Goal: Find specific page/section: Find specific page/section

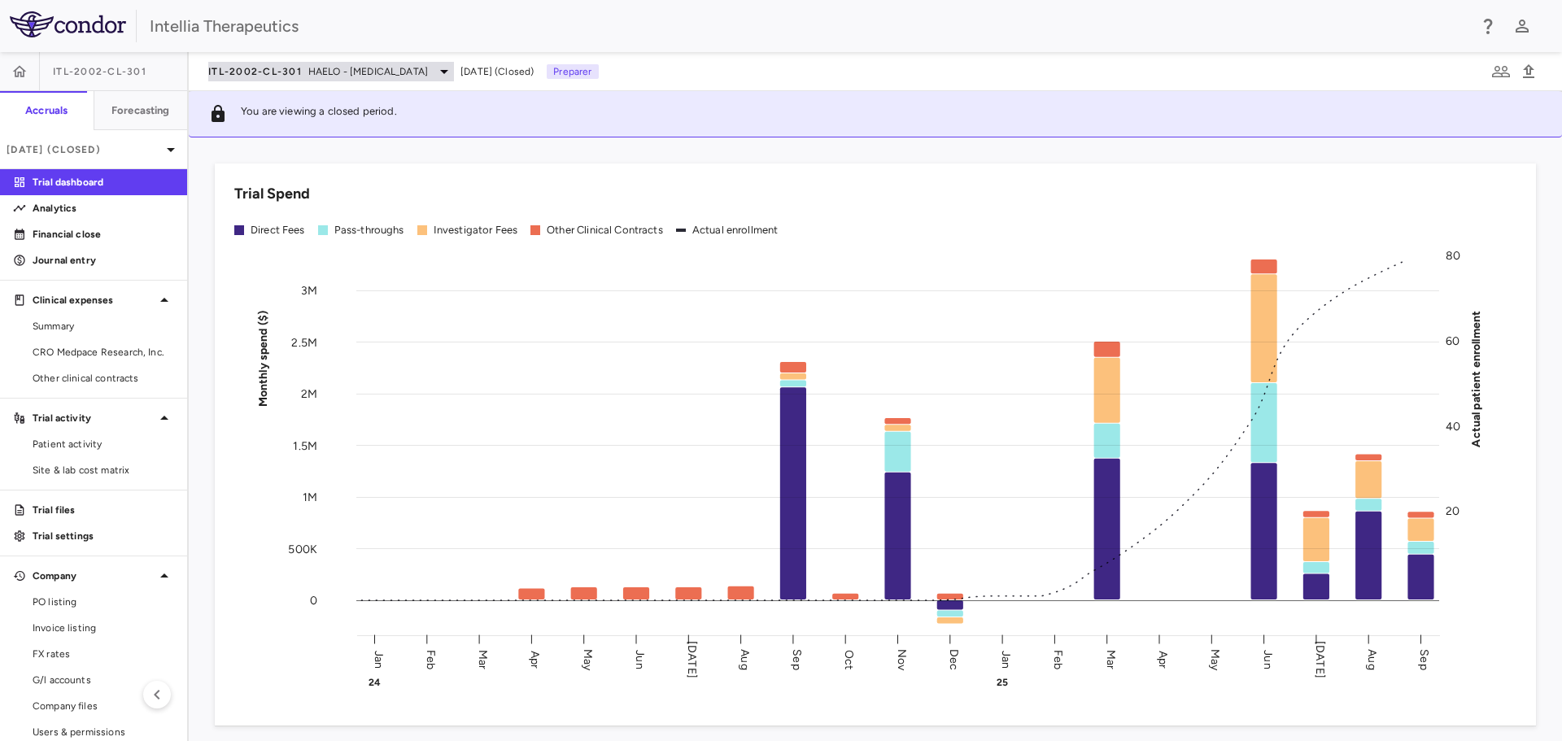
click at [428, 70] on span "HAELO - [MEDICAL_DATA]" at bounding box center [368, 71] width 120 height 15
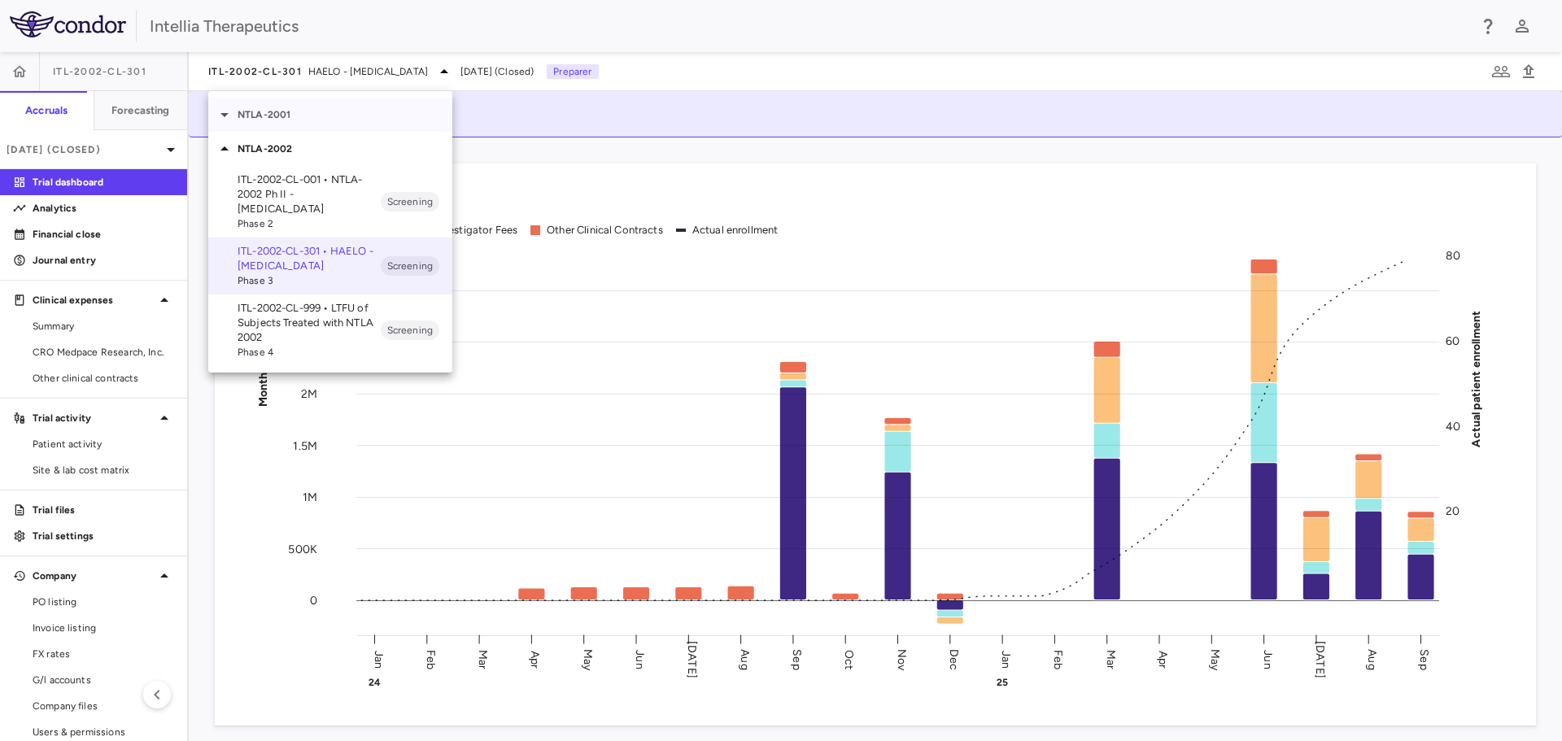
click at [288, 106] on div "NTLA-2001" at bounding box center [330, 115] width 244 height 34
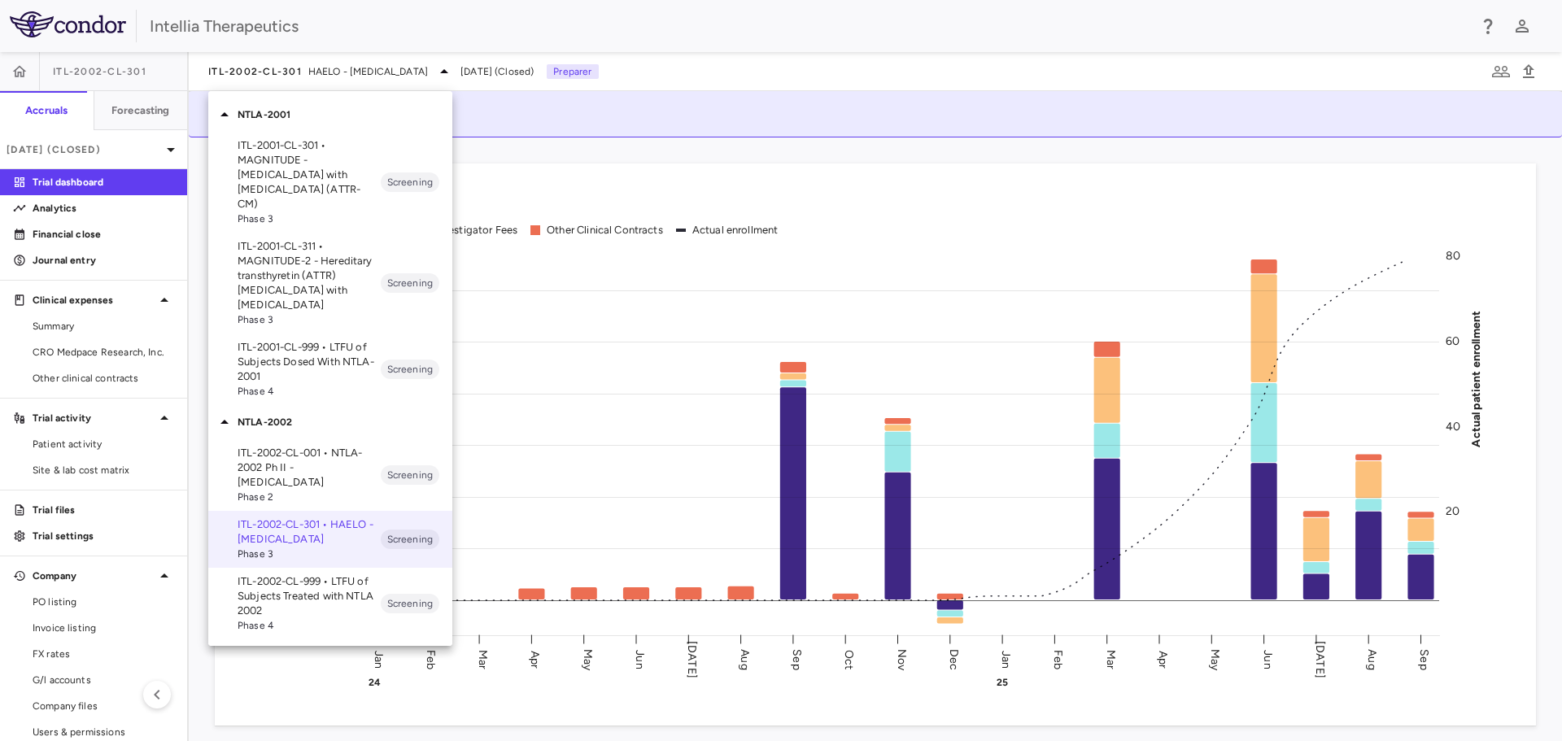
click at [349, 172] on p "ITL-2001-CL-301 • MAGNITUDE - [MEDICAL_DATA] with [MEDICAL_DATA] (ATTR-CM)" at bounding box center [309, 174] width 143 height 73
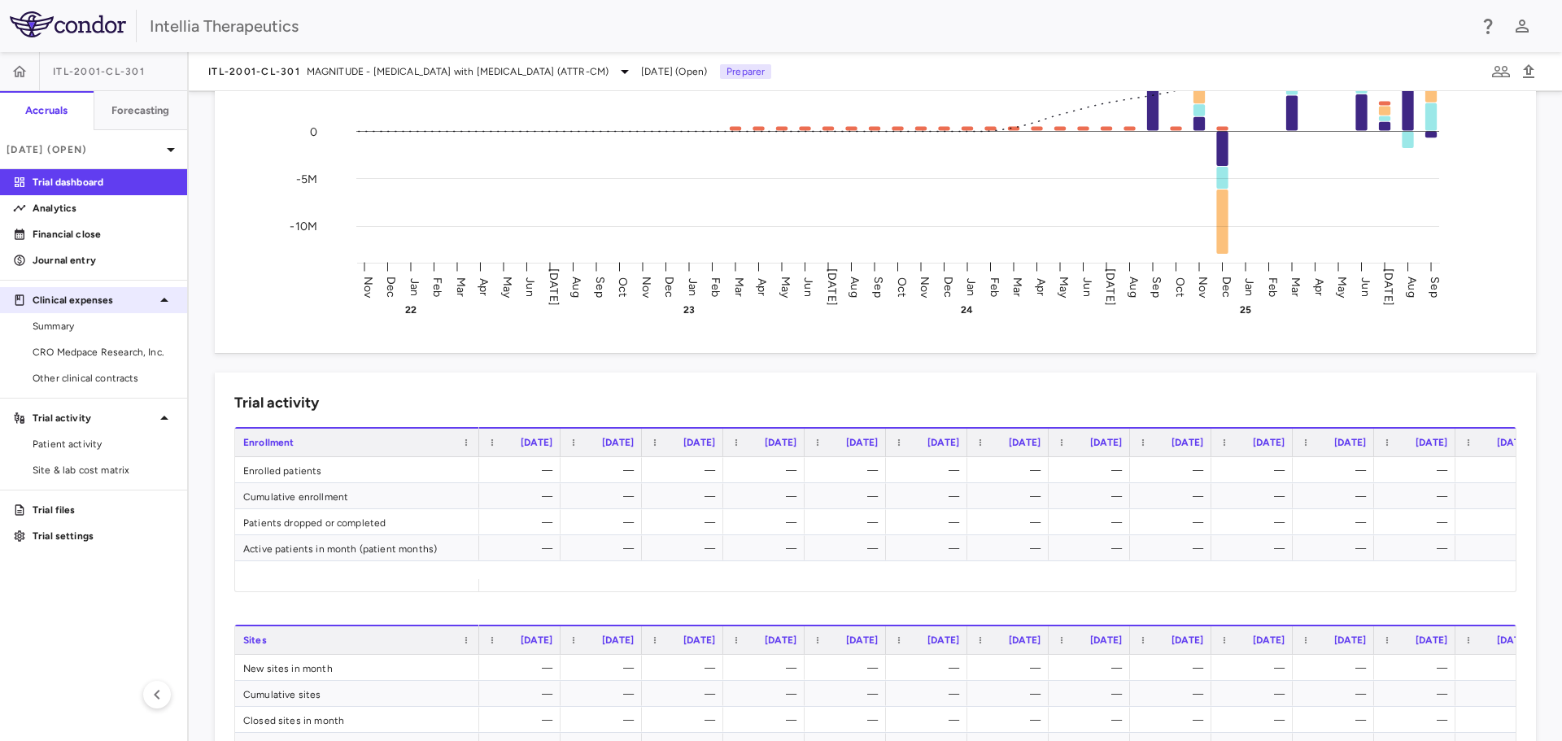
scroll to position [325, 0]
drag, startPoint x: 57, startPoint y: 349, endPoint x: 114, endPoint y: 341, distance: 57.5
click at [57, 349] on span "CRO Medpace Research, Inc." at bounding box center [104, 352] width 142 height 15
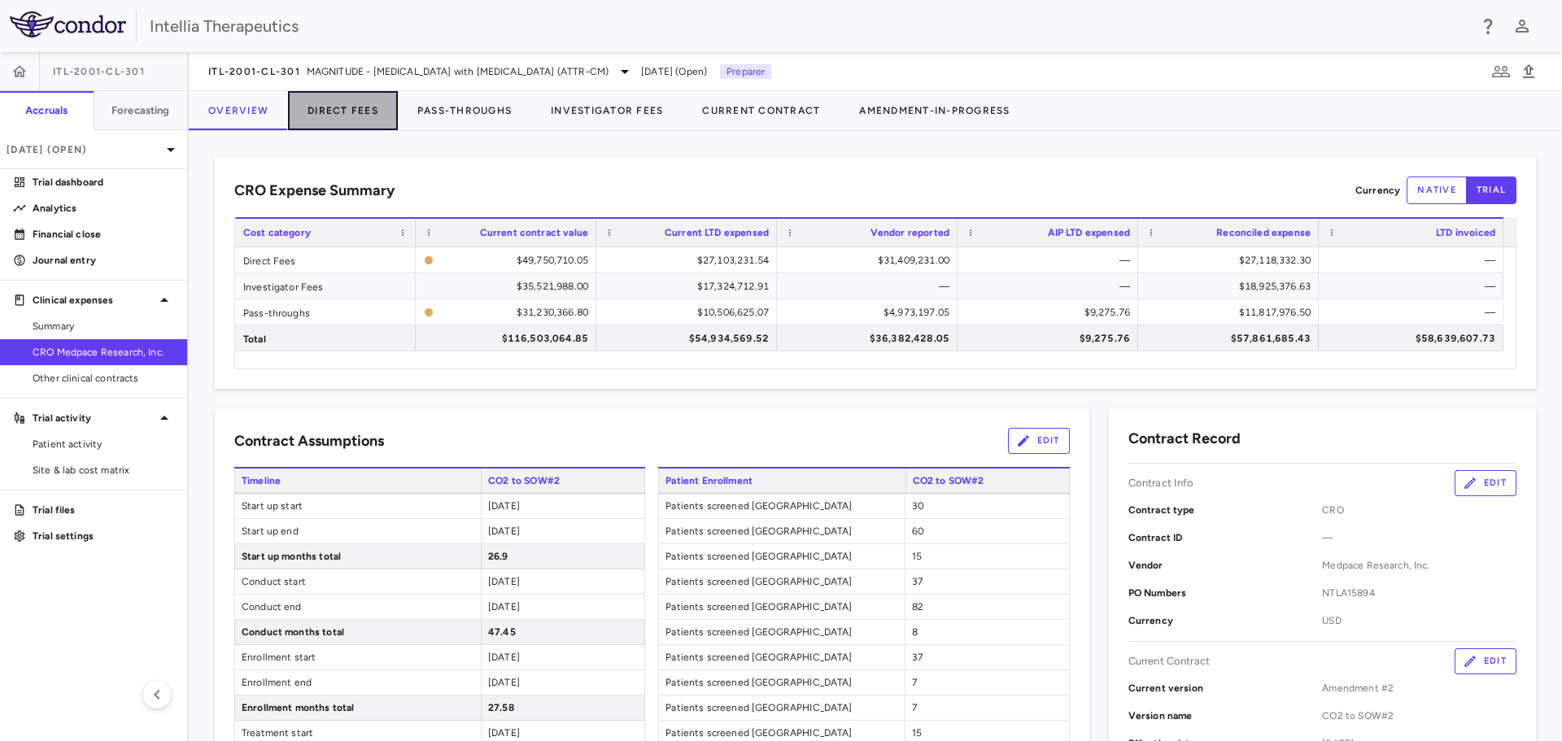
click at [369, 111] on button "Direct Fees" at bounding box center [343, 110] width 110 height 39
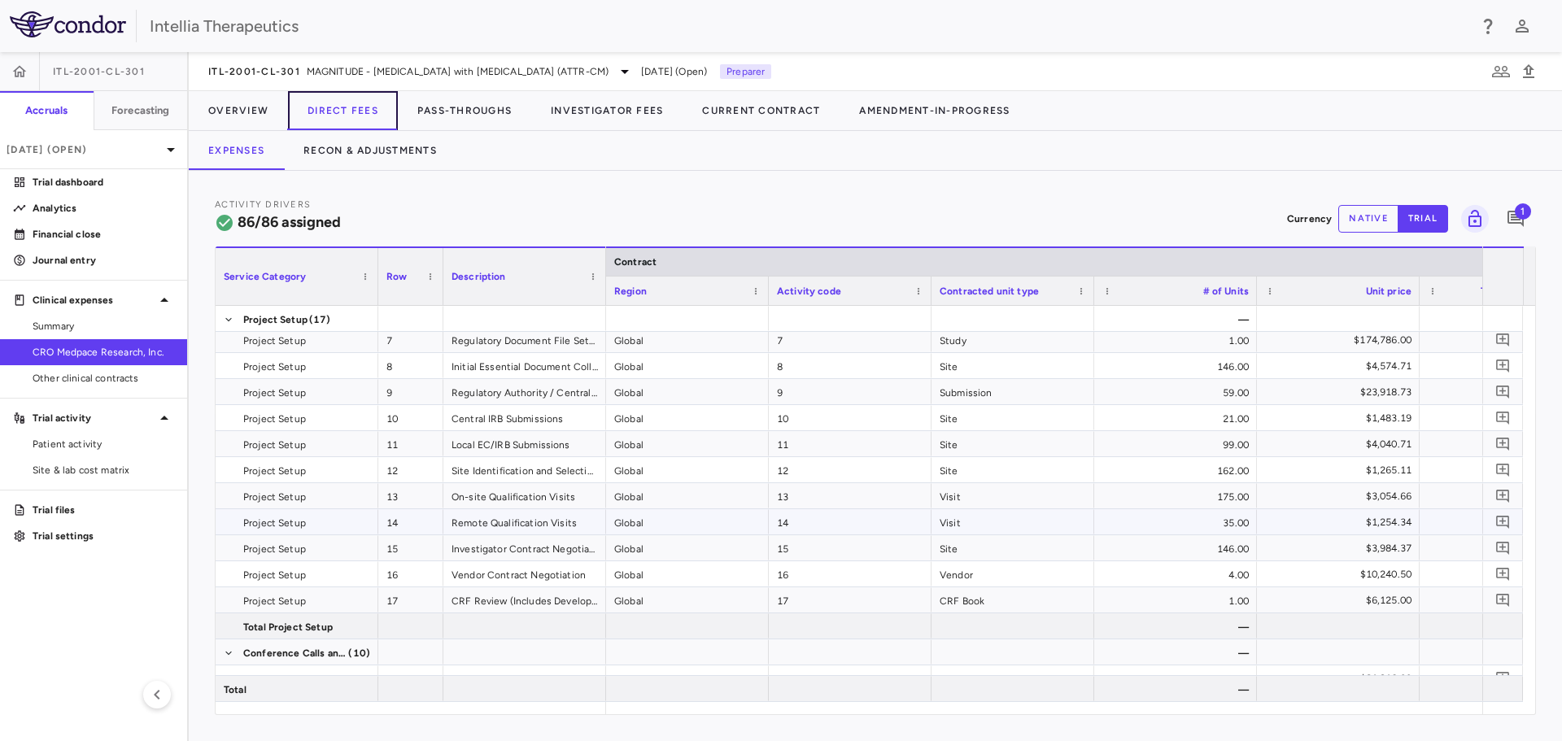
scroll to position [163, 0]
click at [411, 151] on button "Recon & Adjustments" at bounding box center [370, 150] width 172 height 39
